Goal: Task Accomplishment & Management: Manage account settings

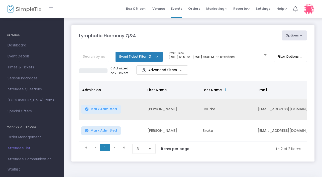
click at [101, 112] on button "Mark Admitted" at bounding box center [101, 109] width 40 height 9
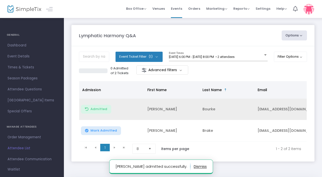
click at [97, 133] on button "Mark Admitted" at bounding box center [101, 131] width 40 height 9
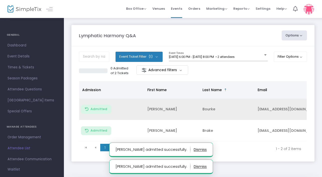
click at [290, 36] on button "Options" at bounding box center [294, 36] width 26 height 10
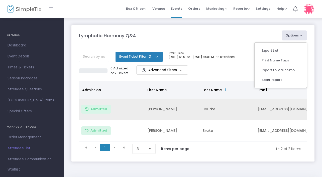
click at [215, 37] on div "Lymphatic Harmony Q&A" at bounding box center [177, 35] width 202 height 7
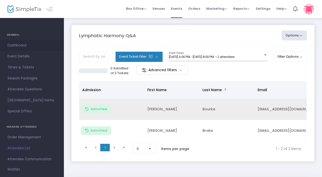
click at [23, 46] on span "Dashboard" at bounding box center [32, 45] width 49 height 7
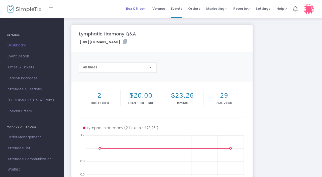
click at [144, 8] on span "Box Office" at bounding box center [136, 8] width 20 height 5
click at [240, 9] on span "Reports" at bounding box center [241, 8] width 16 height 5
click at [194, 9] on span "Orders" at bounding box center [194, 8] width 12 height 13
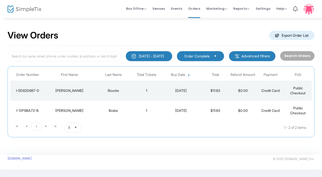
scroll to position [3, 0]
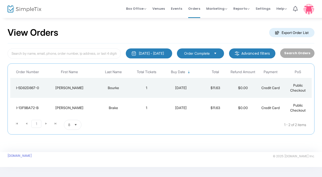
click at [309, 13] on img at bounding box center [308, 9] width 10 height 10
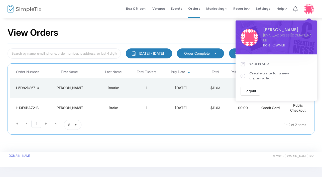
click at [222, 125] on kendo-pager-info "1 - 2 of 2 items" at bounding box center [218, 125] width 175 height 10
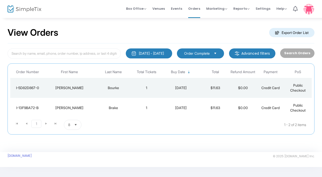
scroll to position [0, 0]
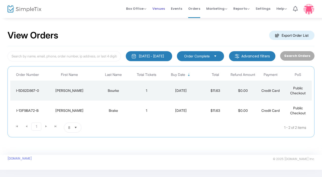
click at [165, 9] on span "Venues" at bounding box center [158, 8] width 13 height 13
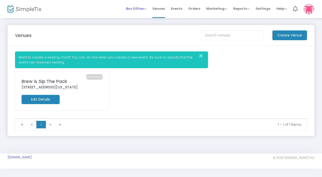
click at [146, 9] on span "Box Office" at bounding box center [136, 8] width 20 height 5
click at [179, 8] on span "Events" at bounding box center [176, 8] width 11 height 13
